Goal: Navigation & Orientation: Find specific page/section

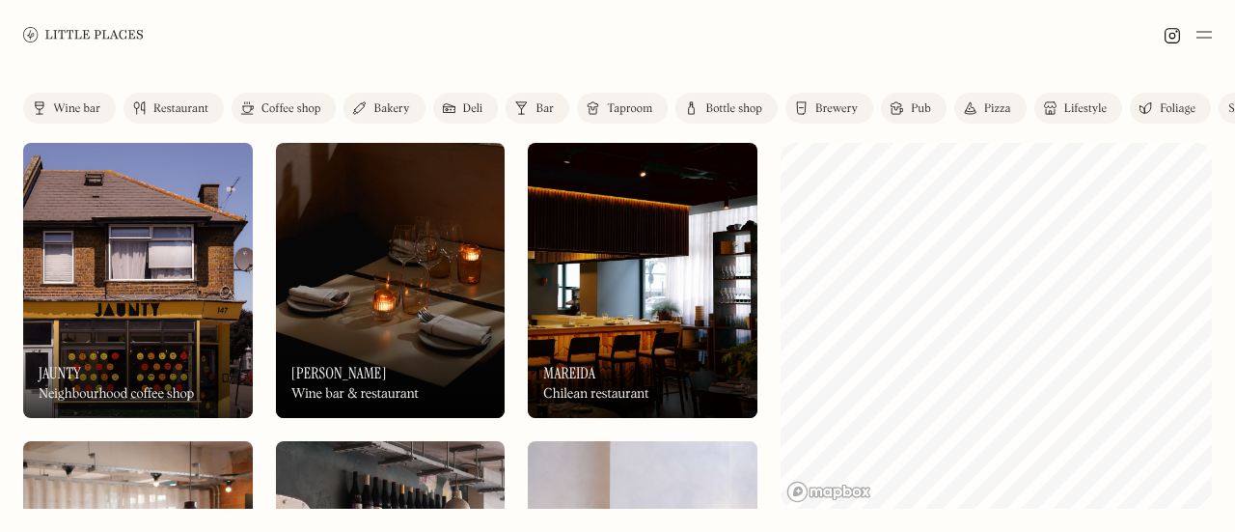
click at [188, 103] on div "Restaurant" at bounding box center [180, 109] width 55 height 12
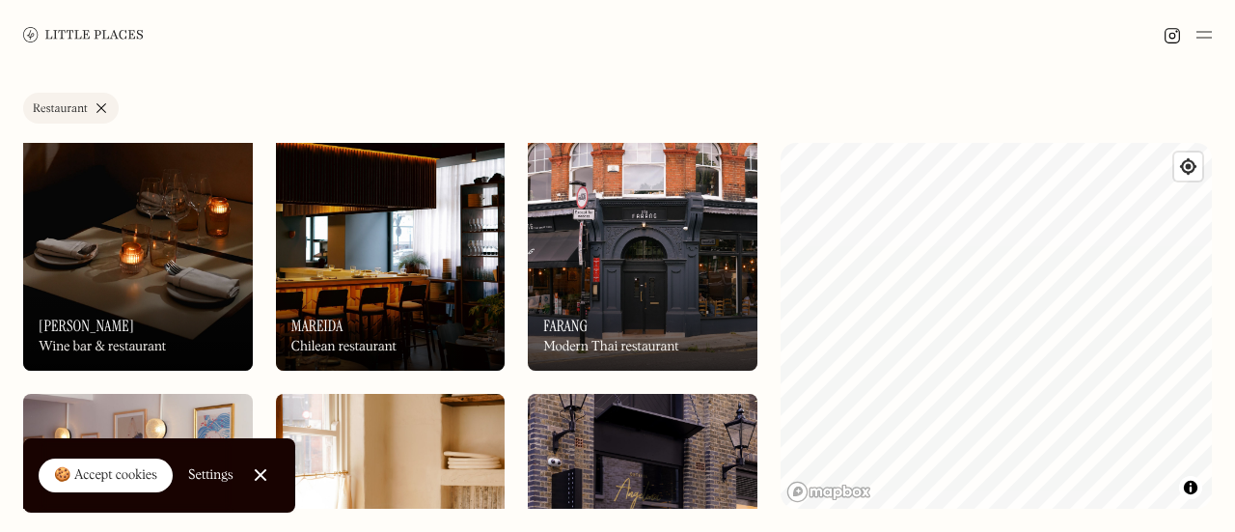
scroll to position [49, 0]
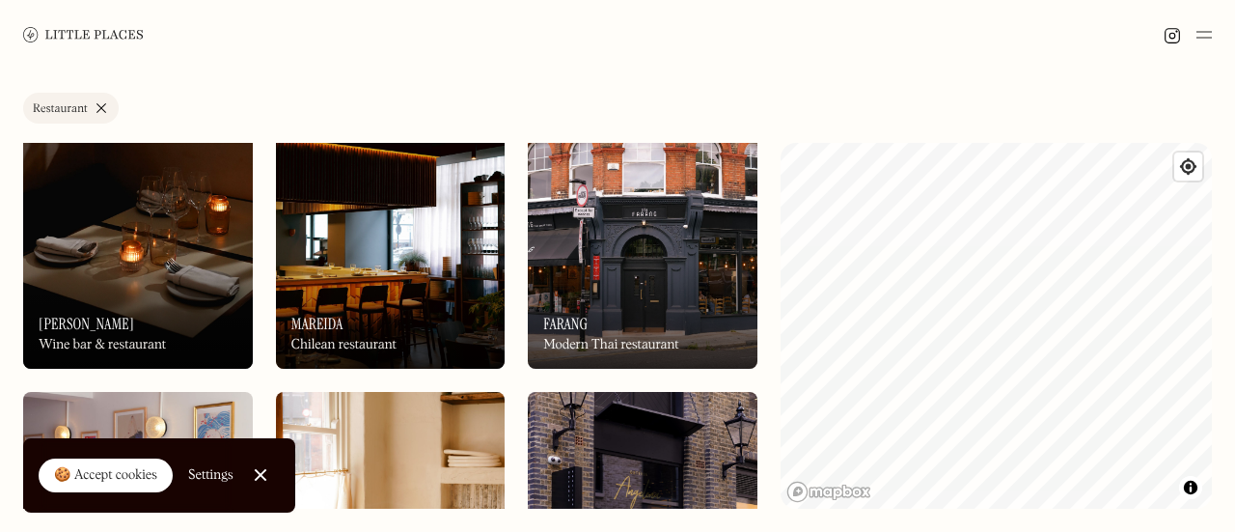
click at [452, 305] on div "On Our Radar Mareida Chilean restaurant" at bounding box center [391, 316] width 230 height 106
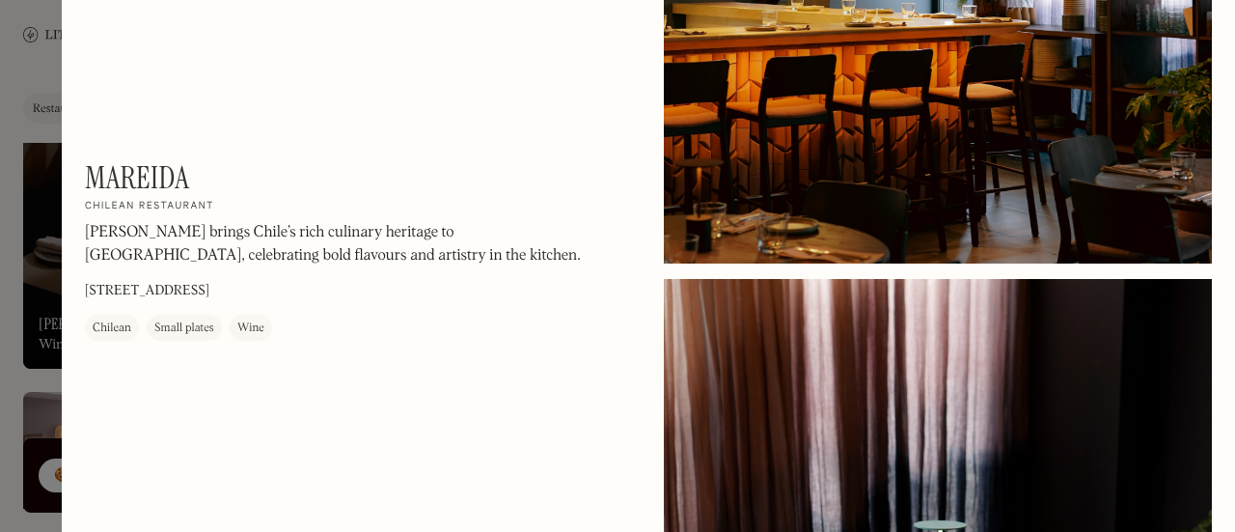
scroll to position [448, 0]
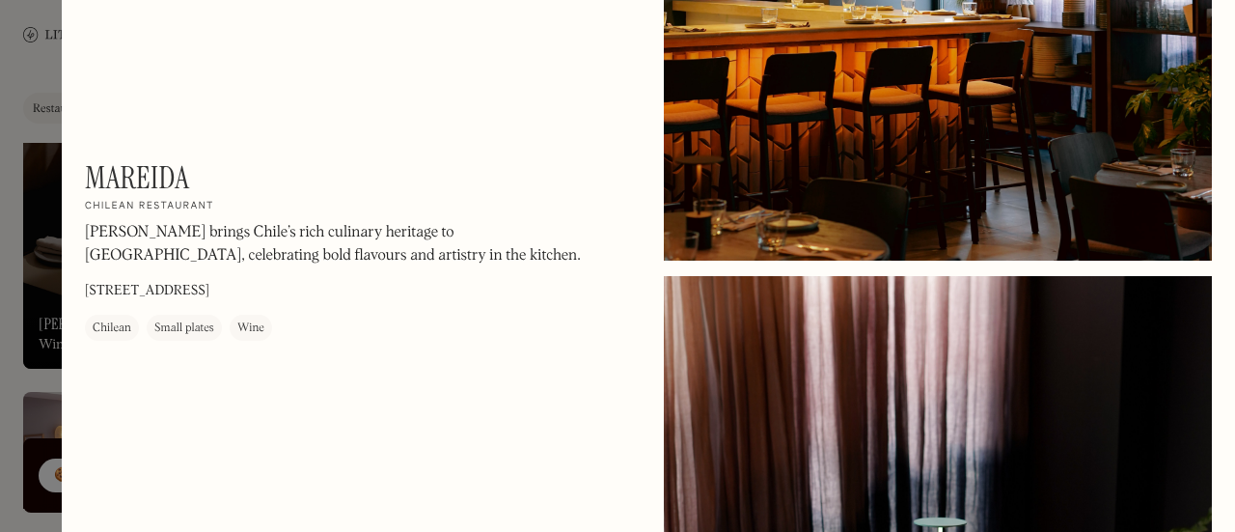
click at [40, 78] on div at bounding box center [617, 266] width 1235 height 532
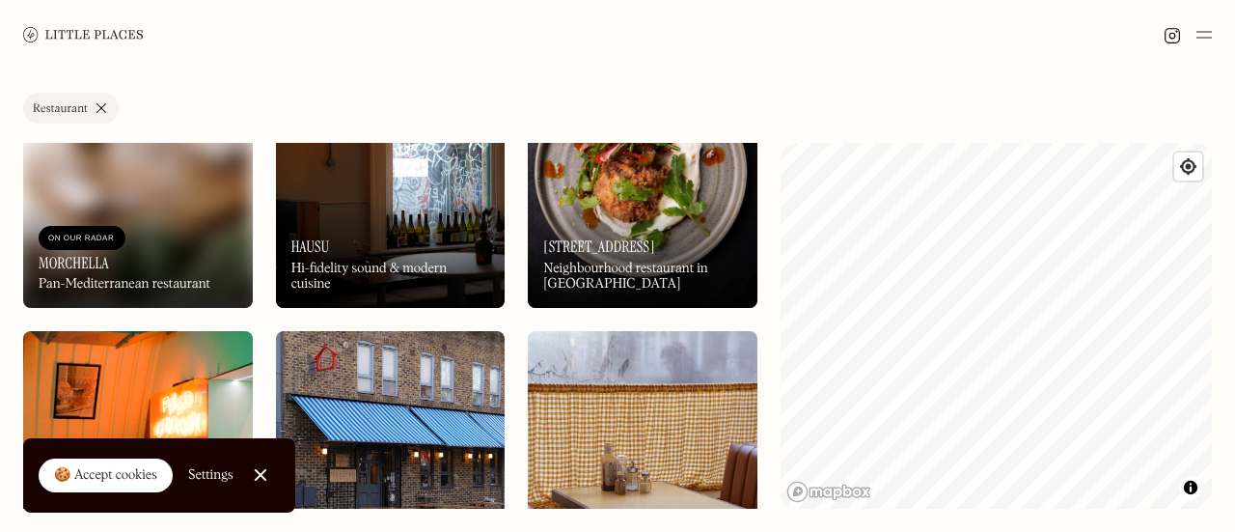
scroll to position [1529, 0]
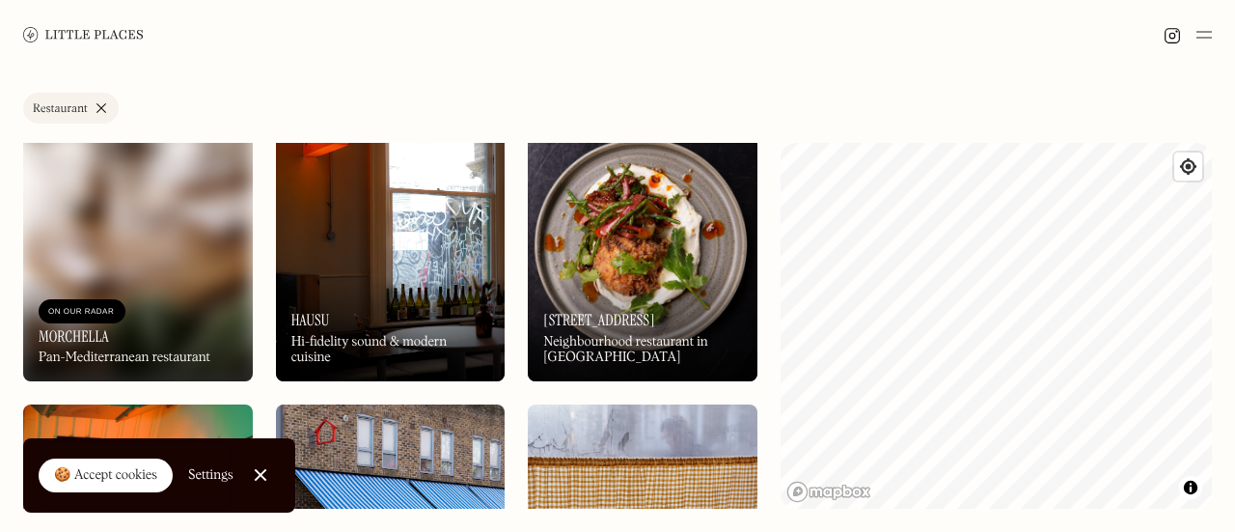
click at [454, 285] on div "On Our Radar Hausu Hi-fidelity sound & modern cuisine" at bounding box center [391, 328] width 230 height 106
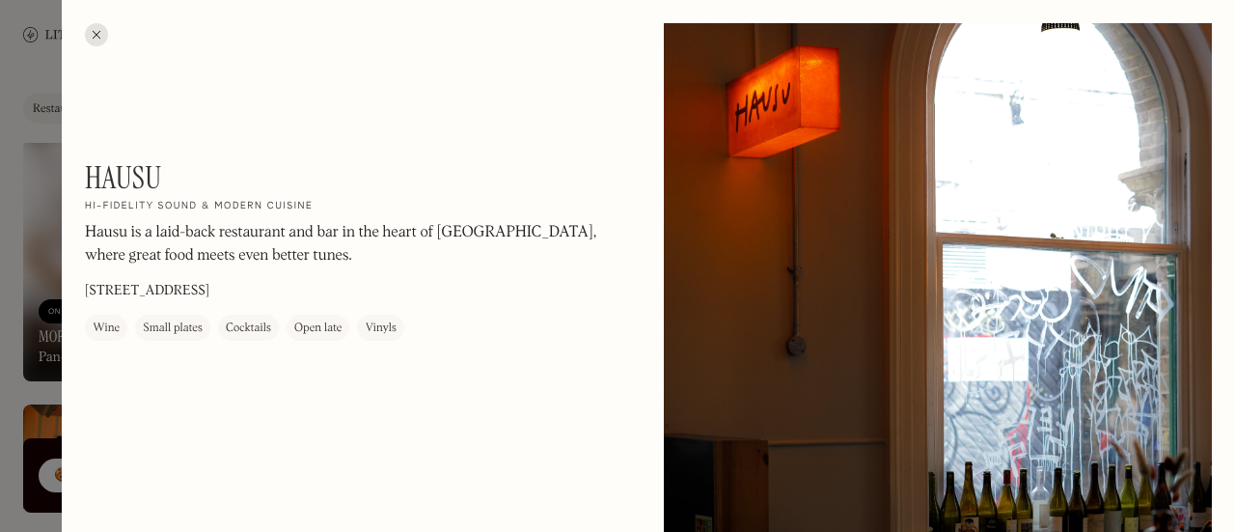
click at [96, 26] on div at bounding box center [96, 34] width 23 height 23
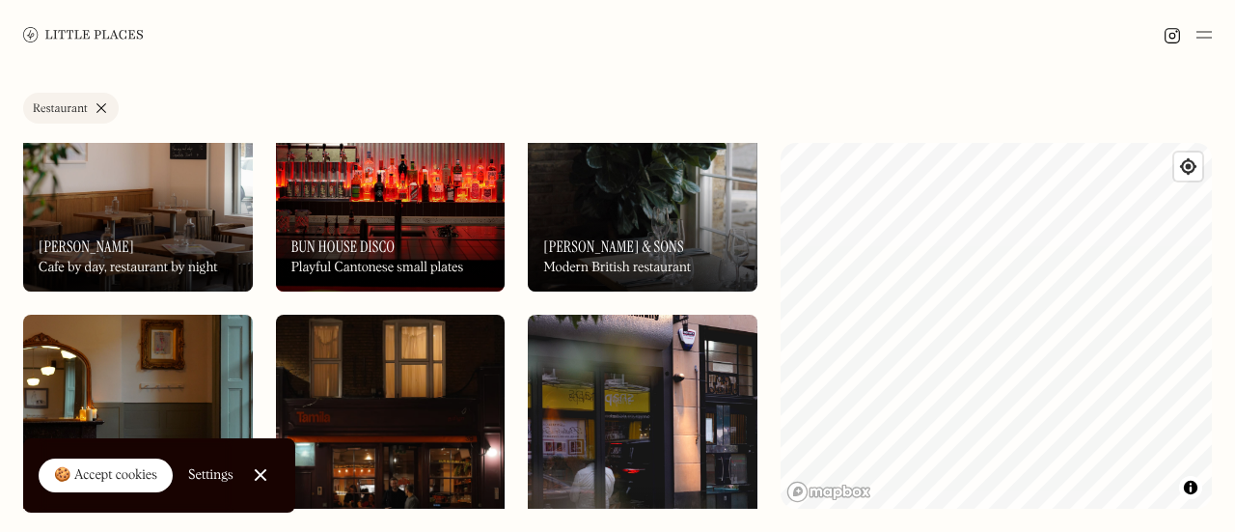
scroll to position [2215, 0]
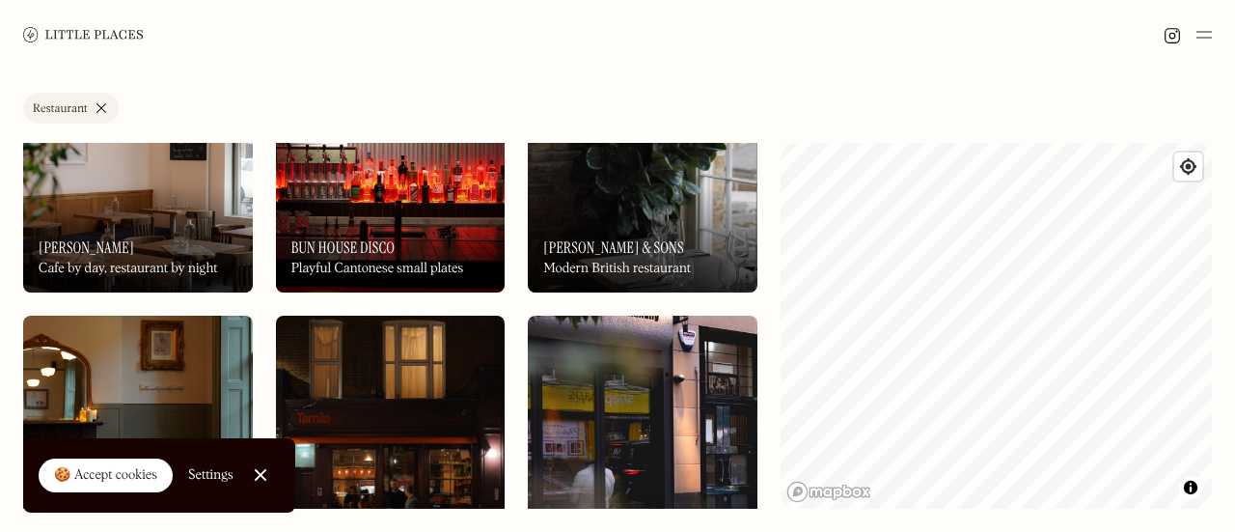
click at [446, 211] on div "On Our Radar Bun House Disco Playful Cantonese small plates" at bounding box center [391, 239] width 230 height 106
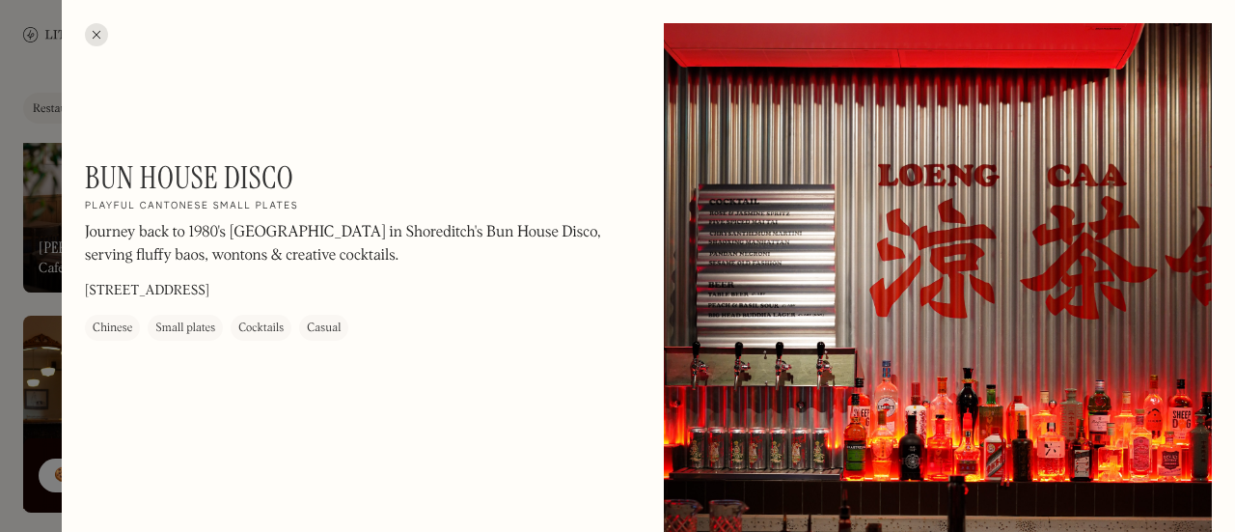
click at [92, 40] on div at bounding box center [96, 34] width 23 height 23
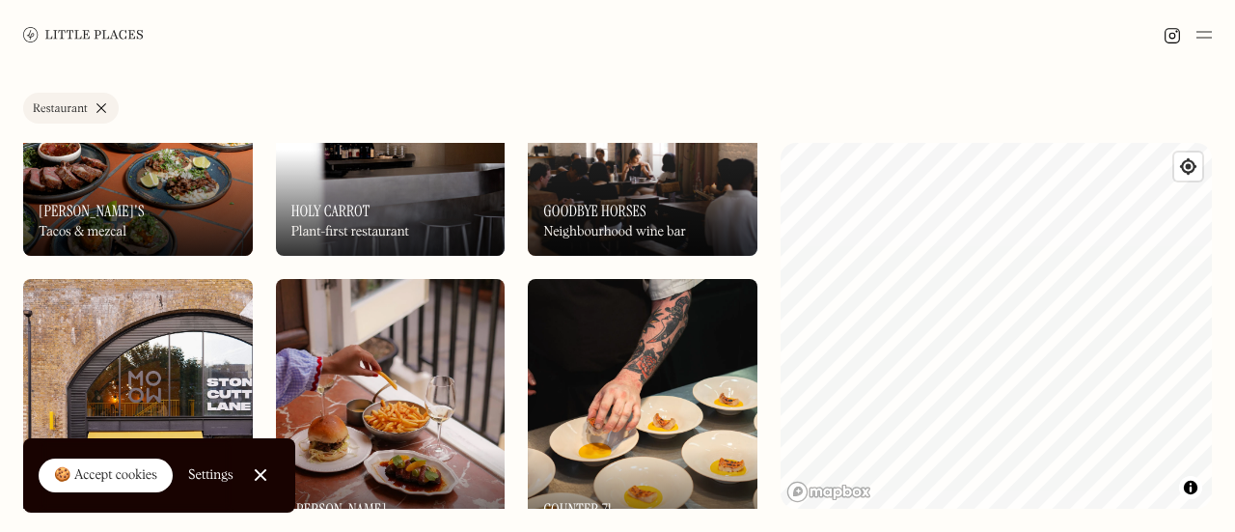
scroll to position [2849, 0]
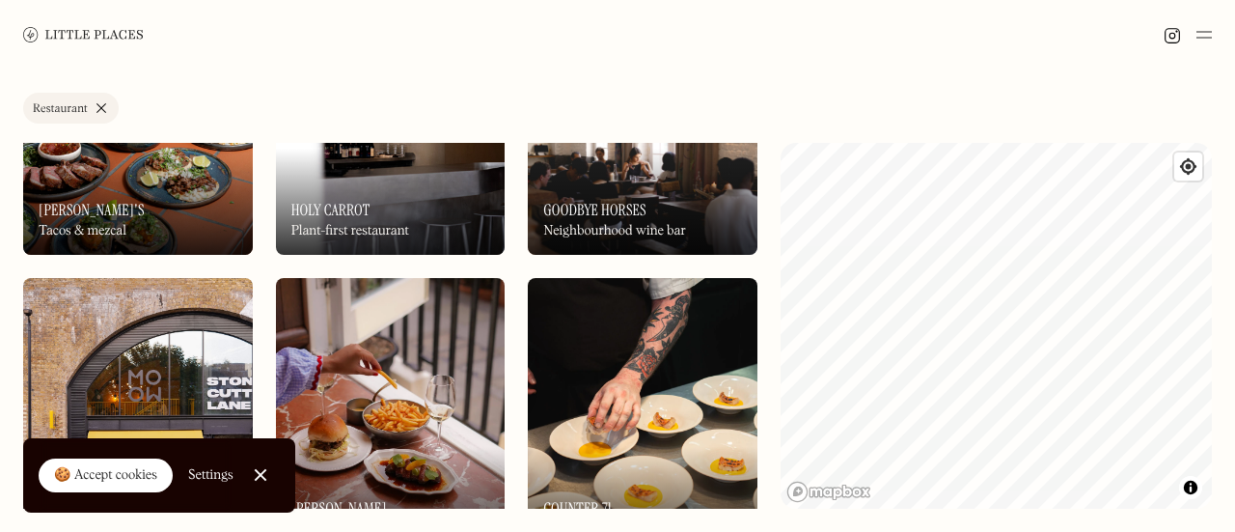
click at [264, 476] on link "Close Cookie Popup" at bounding box center [260, 475] width 39 height 39
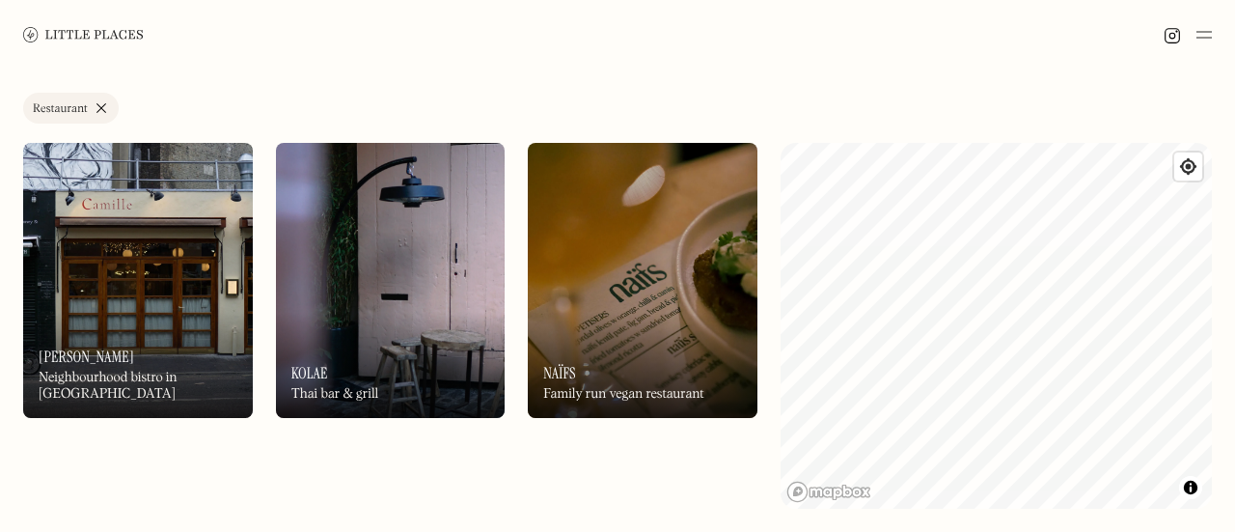
scroll to position [3881, 0]
